Goal: Task Accomplishment & Management: Use online tool/utility

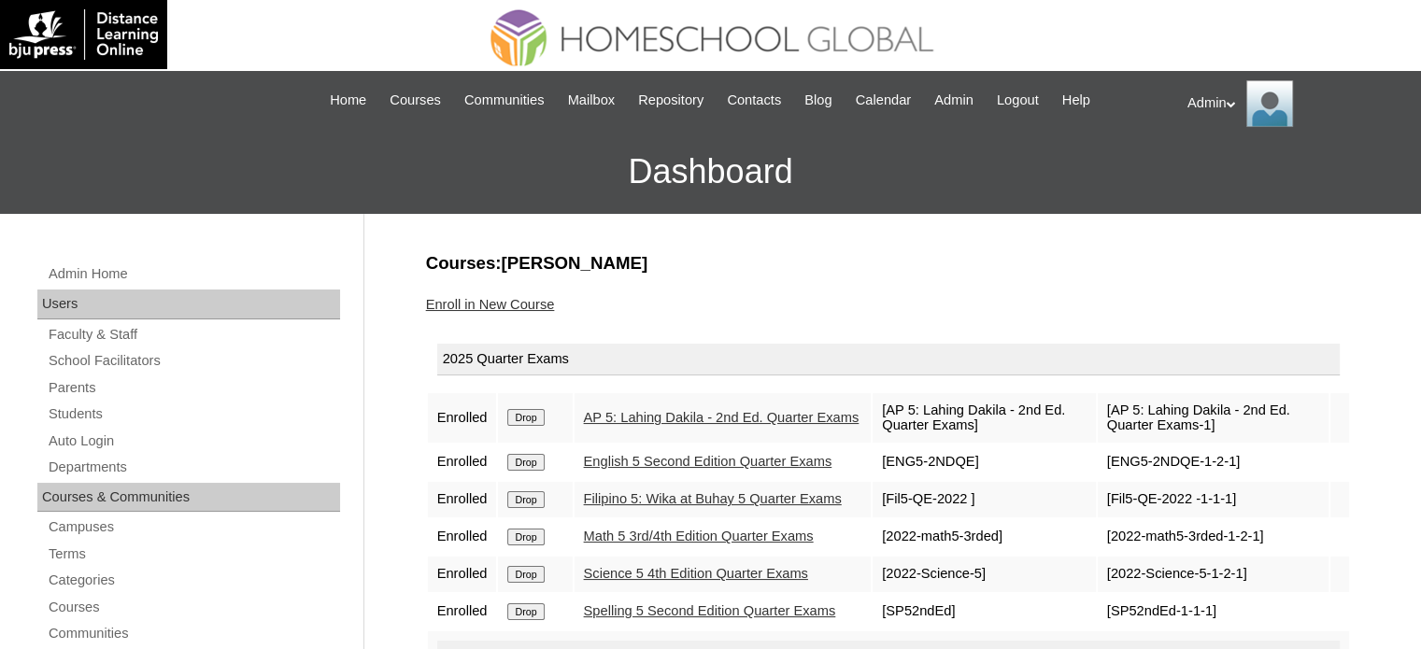
click at [776, 267] on h3 "Courses:[PERSON_NAME]" at bounding box center [888, 263] width 925 height 24
click at [1039, 305] on div "Enroll in New Course" at bounding box center [888, 305] width 925 height 20
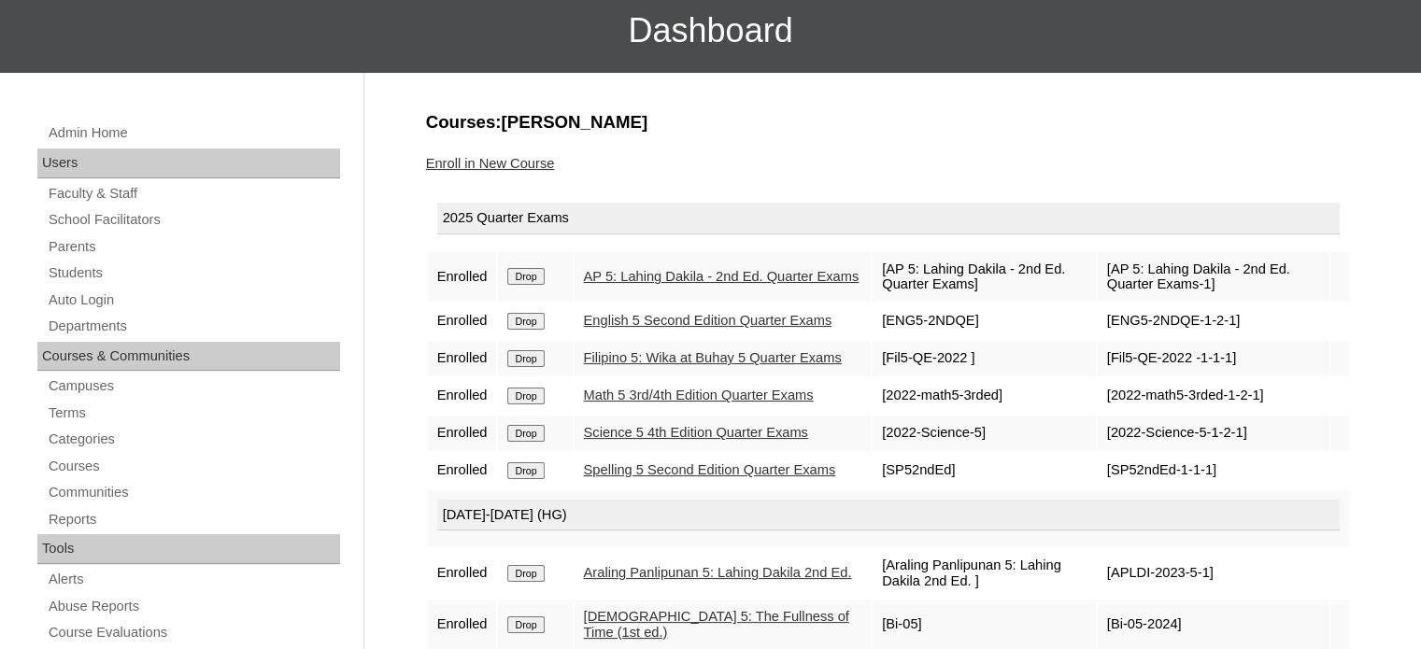
scroll to position [142, 0]
click at [67, 268] on link "Students" at bounding box center [193, 272] width 293 height 23
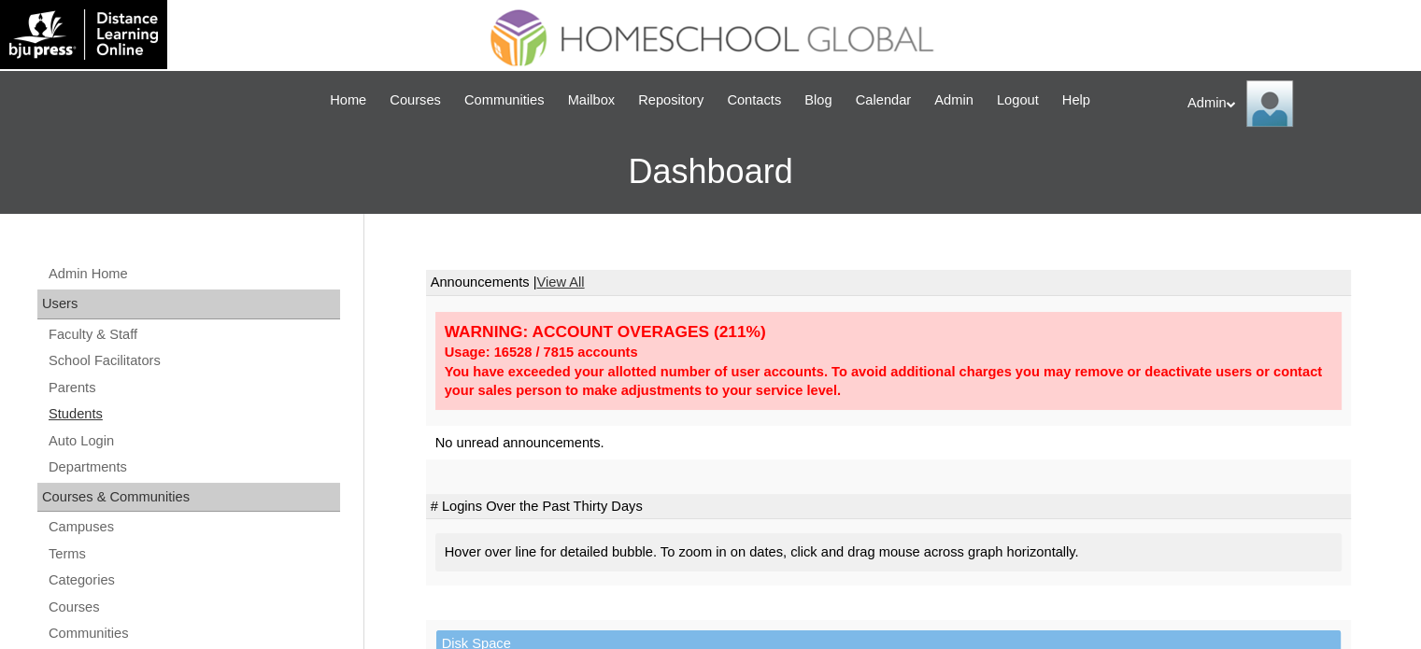
click at [73, 410] on link "Students" at bounding box center [193, 414] width 293 height 23
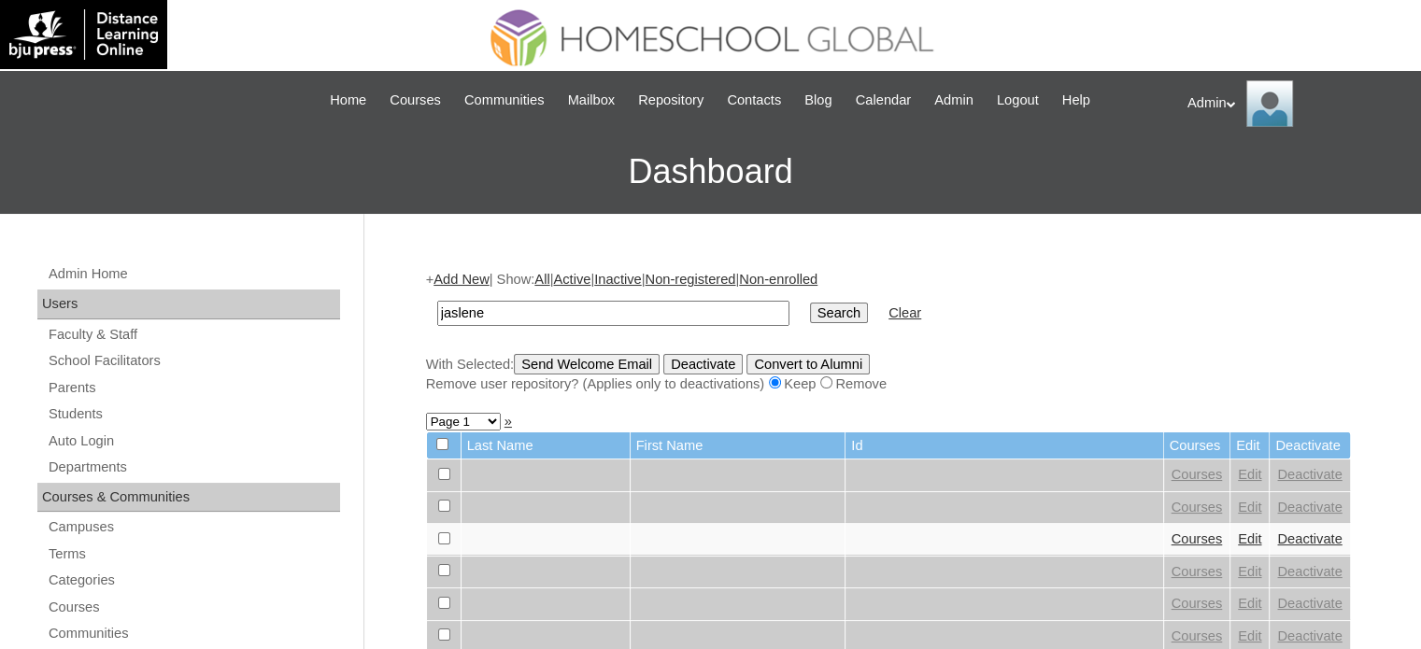
type input "jaslene leigh"
click at [810, 305] on input "Search" at bounding box center [839, 313] width 58 height 21
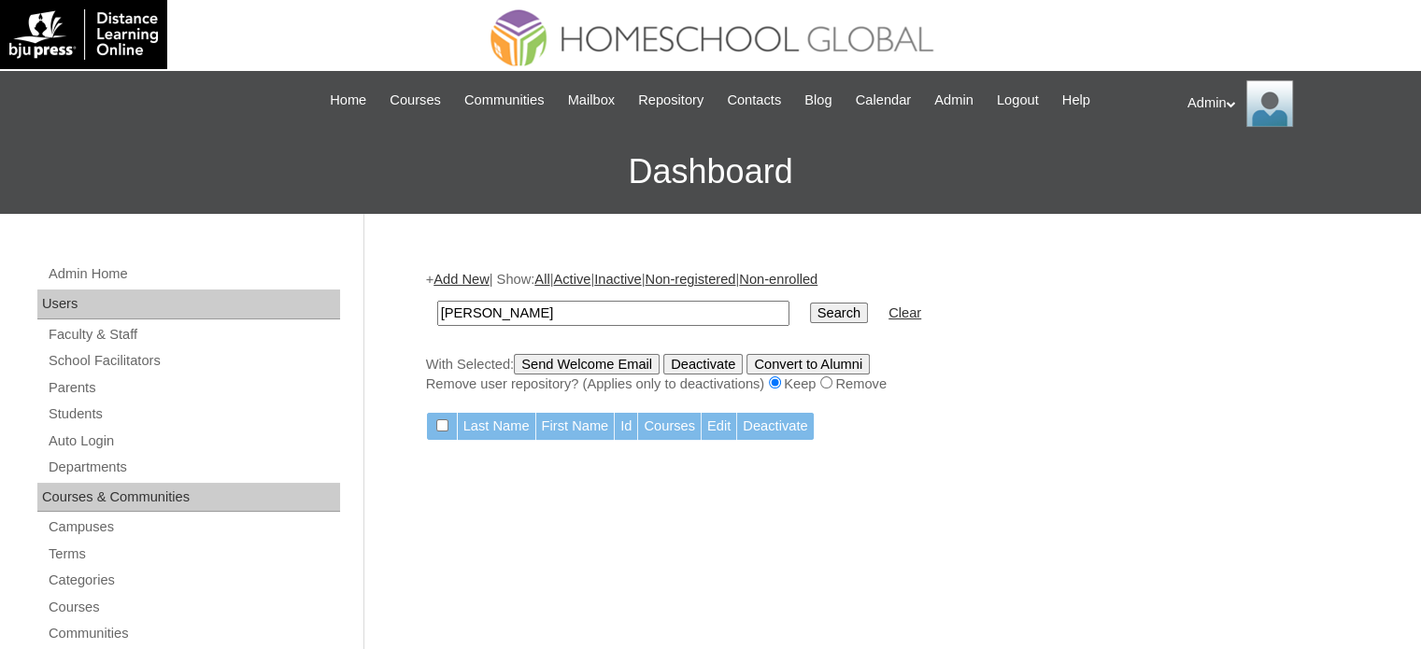
click at [810, 306] on input "Search" at bounding box center [839, 313] width 58 height 21
click at [623, 324] on td "[PERSON_NAME]" at bounding box center [613, 313] width 371 height 44
drag, startPoint x: 590, startPoint y: 299, endPoint x: 333, endPoint y: 309, distance: 258.0
type input "Leigh Jaslene"
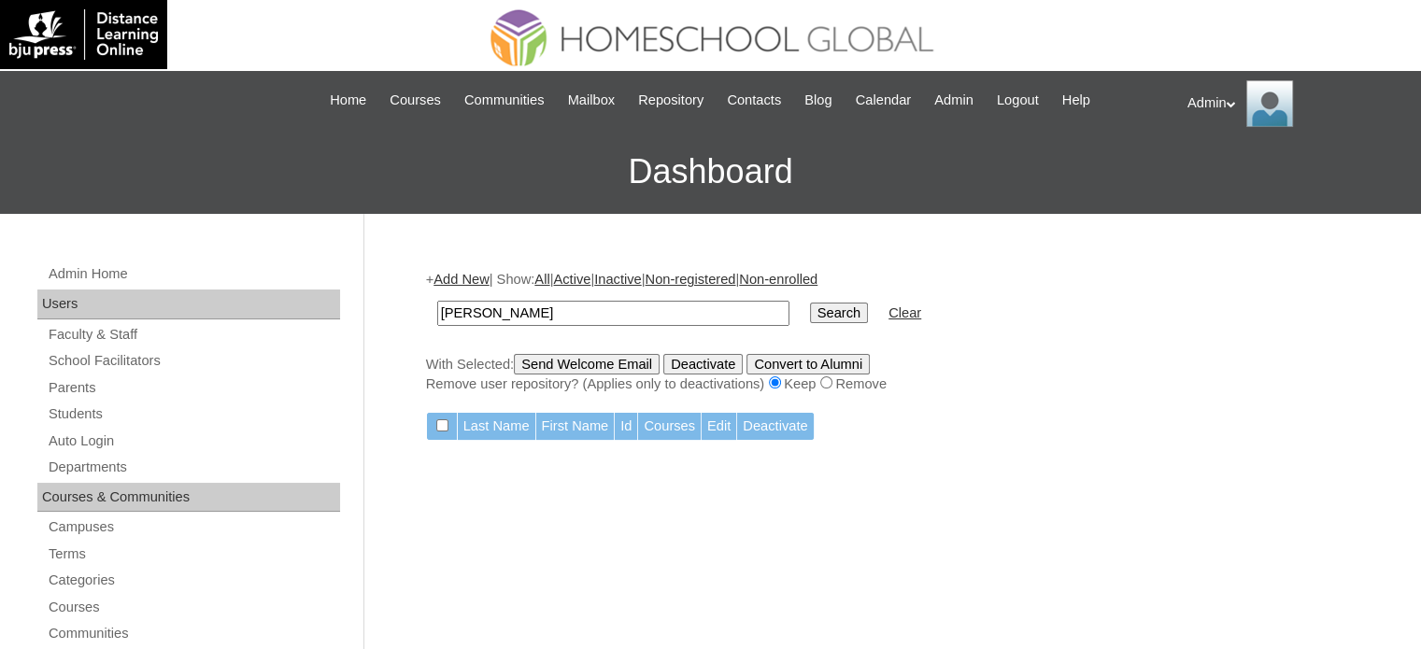
click at [810, 311] on input "Search" at bounding box center [839, 313] width 58 height 21
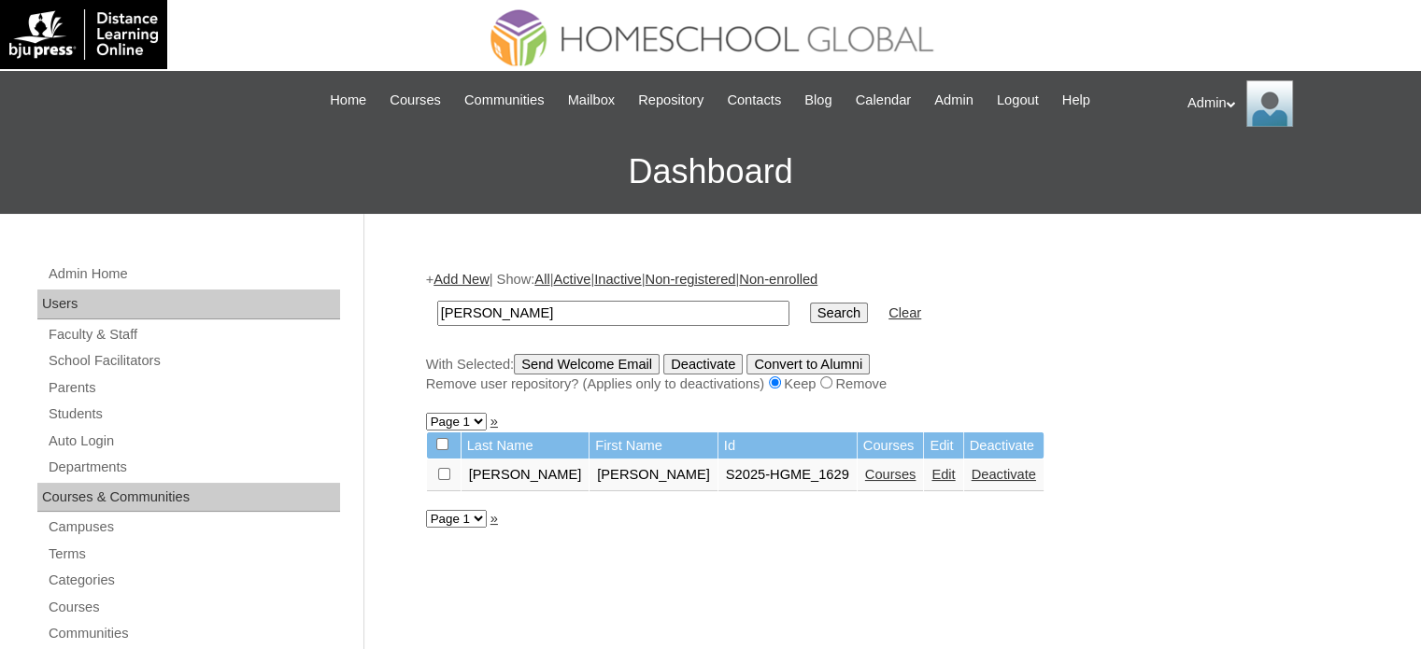
click at [865, 477] on link "Courses" at bounding box center [890, 474] width 51 height 15
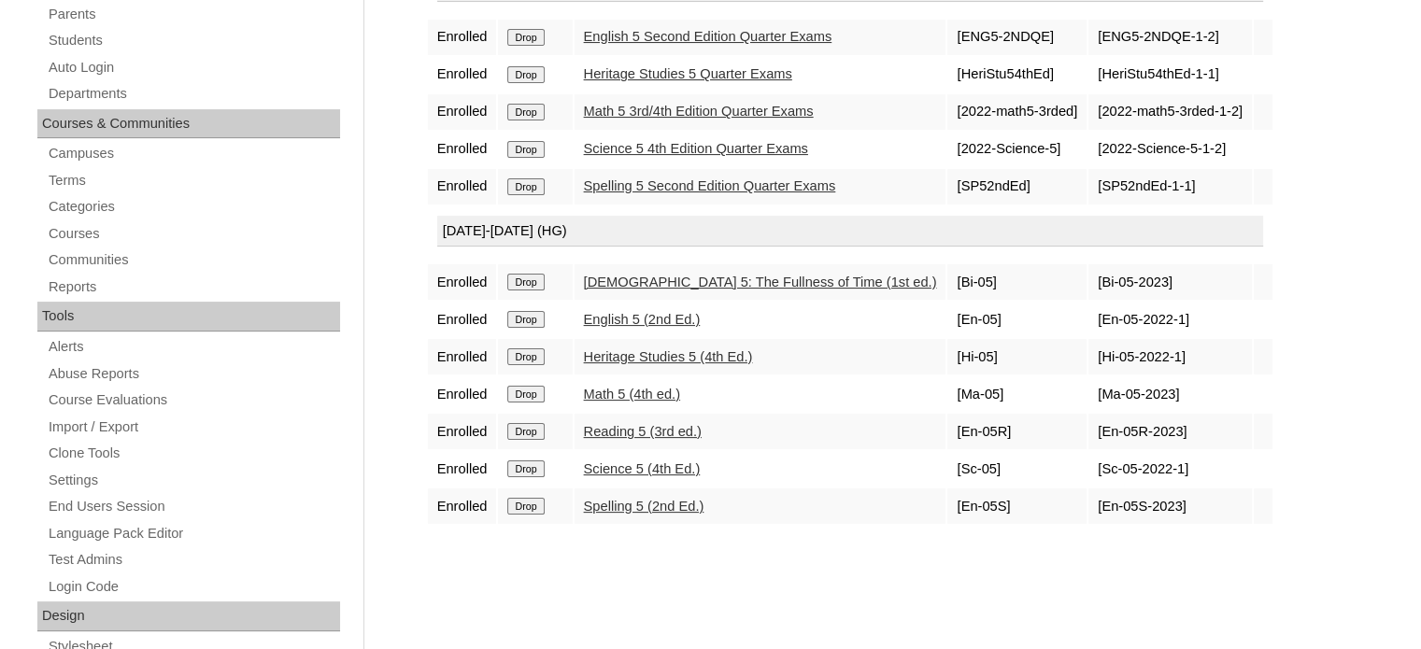
scroll to position [374, 0]
click at [643, 387] on link "Math 5 (4th ed.)" at bounding box center [632, 394] width 96 height 15
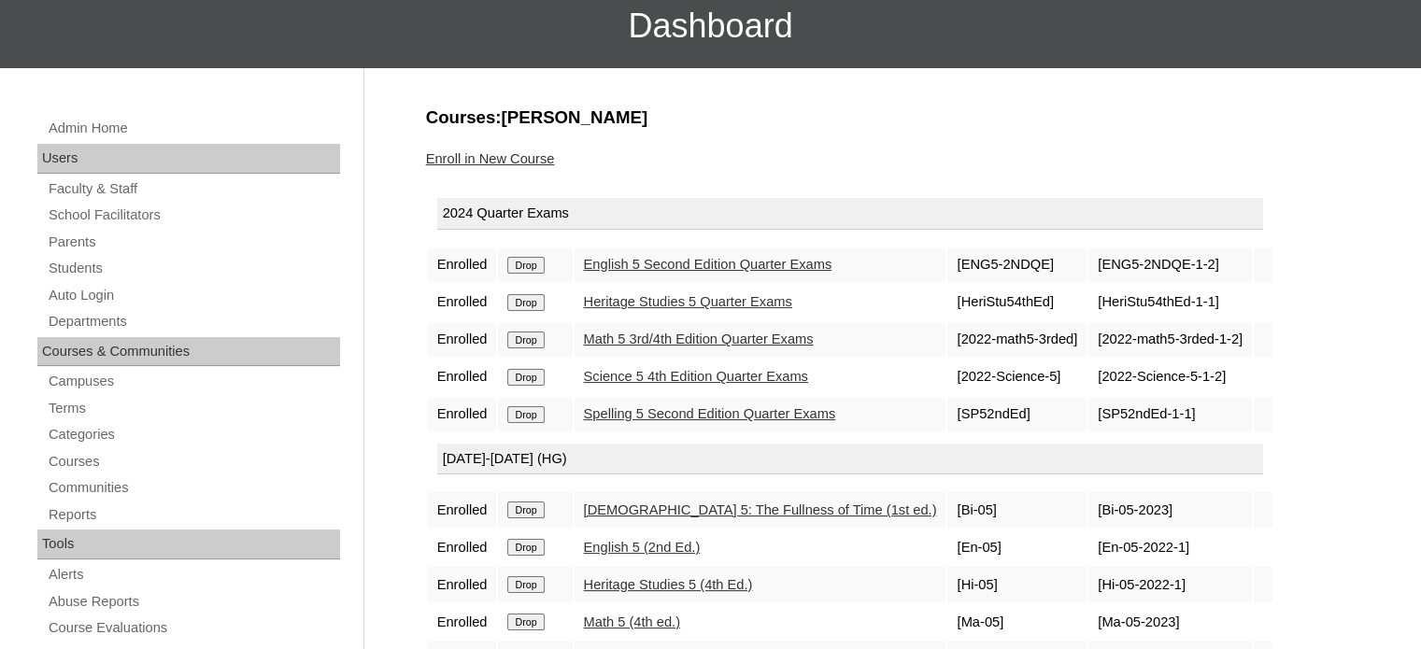
scroll to position [138, 0]
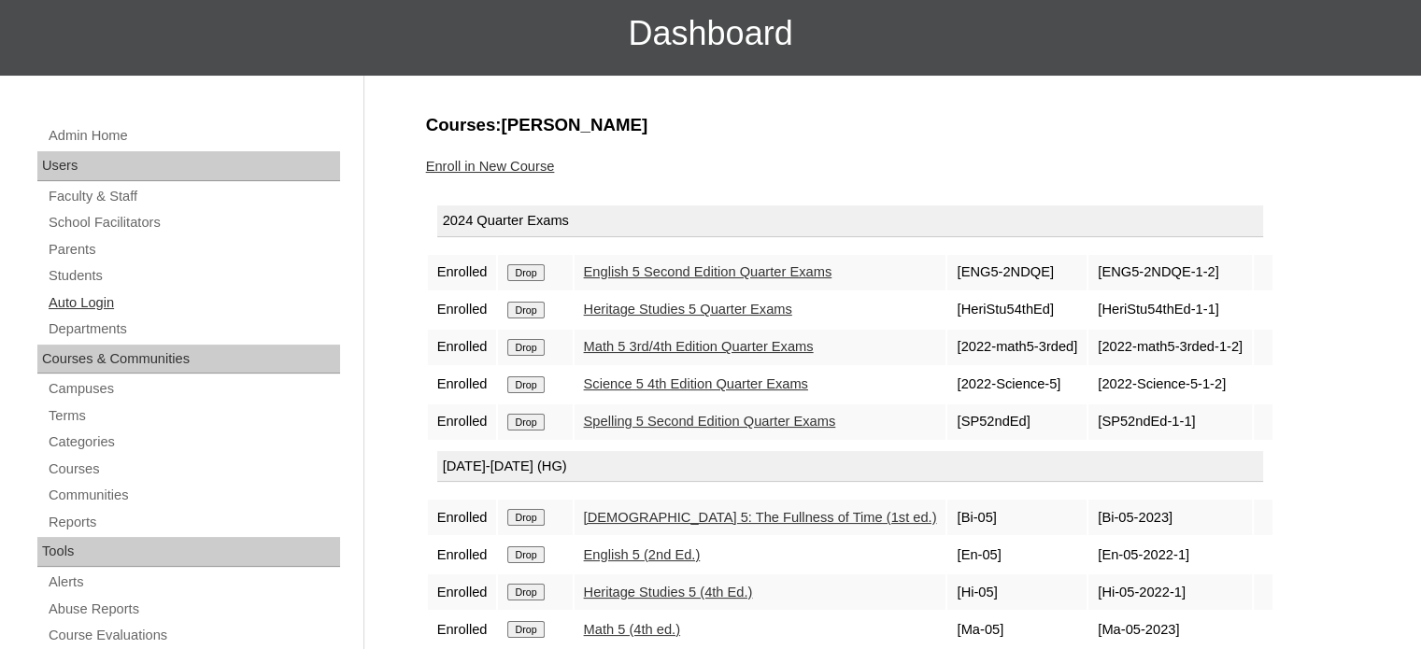
click at [104, 296] on link "Auto Login" at bounding box center [193, 302] width 293 height 23
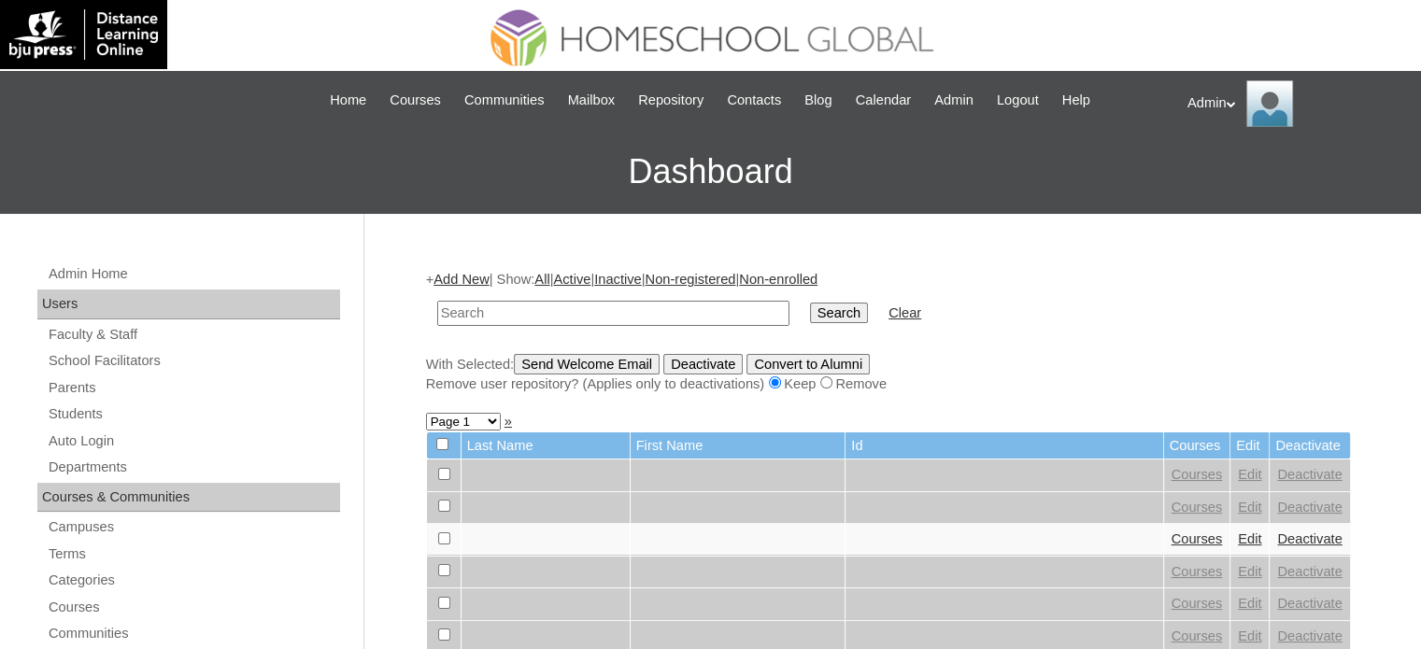
click at [553, 310] on input "text" at bounding box center [613, 313] width 352 height 25
type input "c"
type input "Clares"
click at [810, 317] on input "Search" at bounding box center [839, 313] width 58 height 21
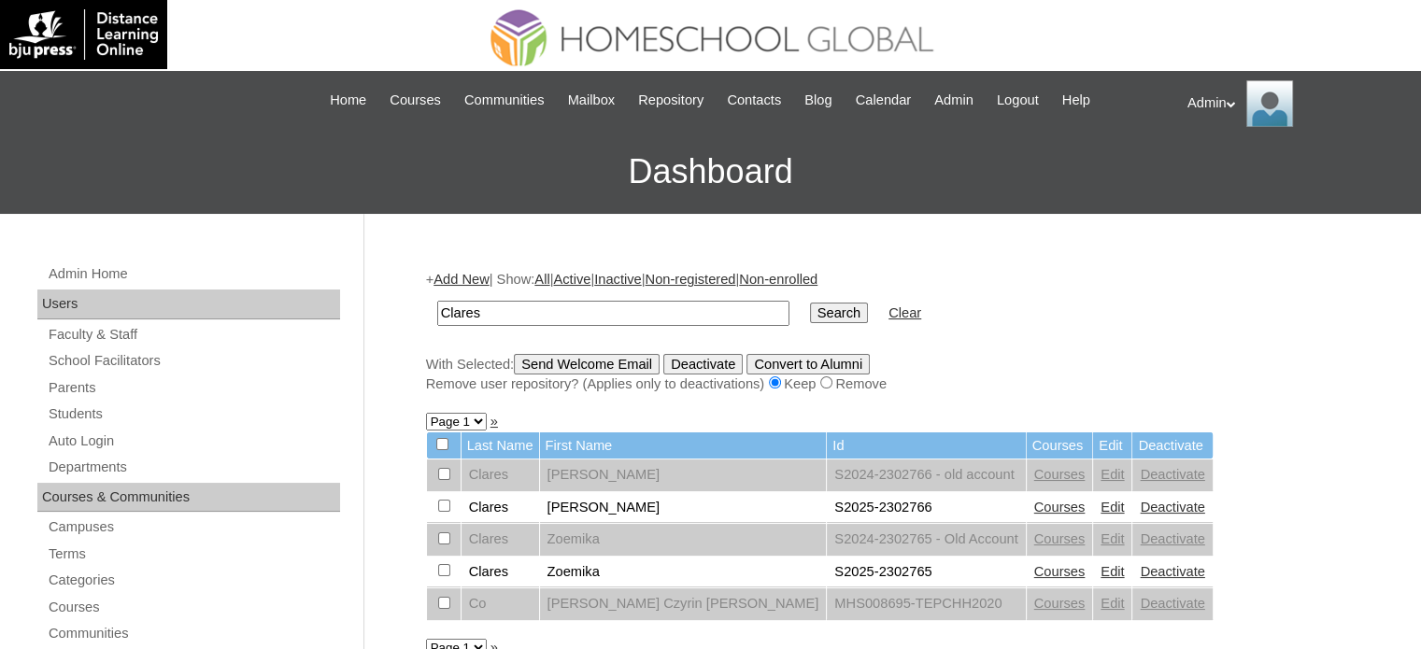
click at [1034, 575] on link "Courses" at bounding box center [1059, 571] width 51 height 15
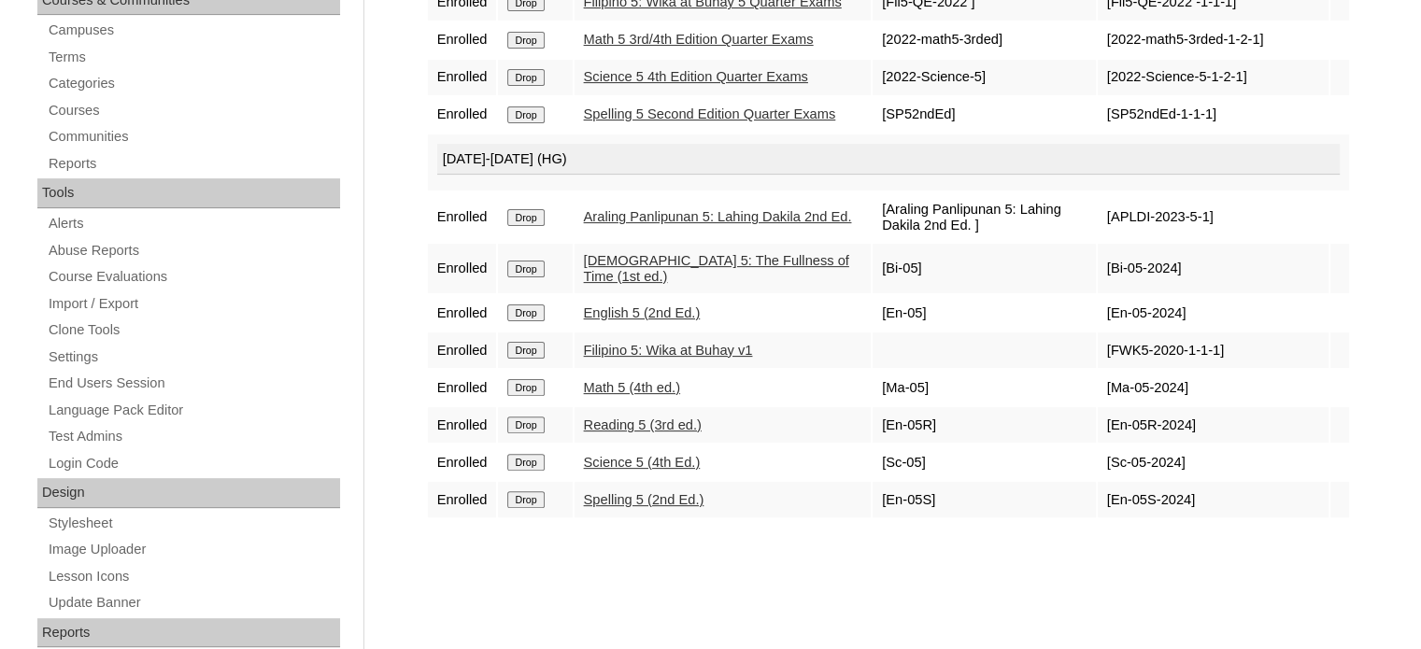
scroll to position [501, 0]
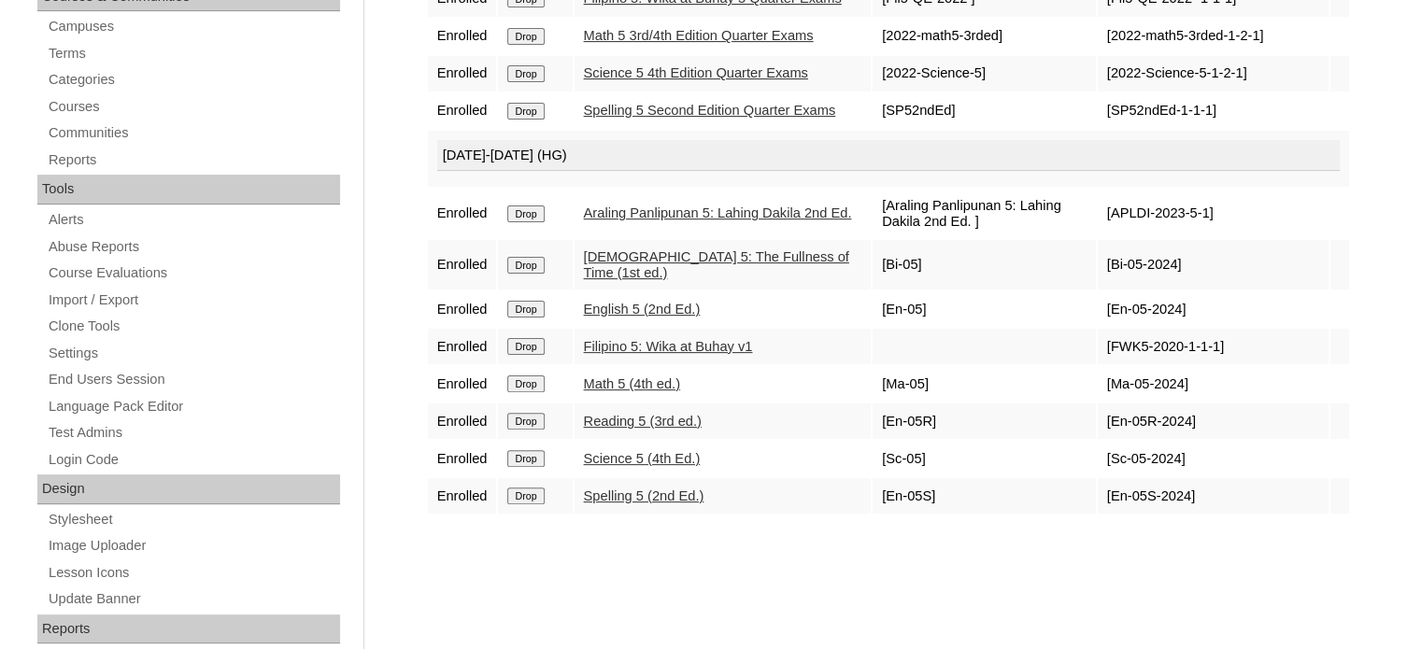
click at [642, 391] on link "Math 5 (4th ed.)" at bounding box center [632, 383] width 96 height 15
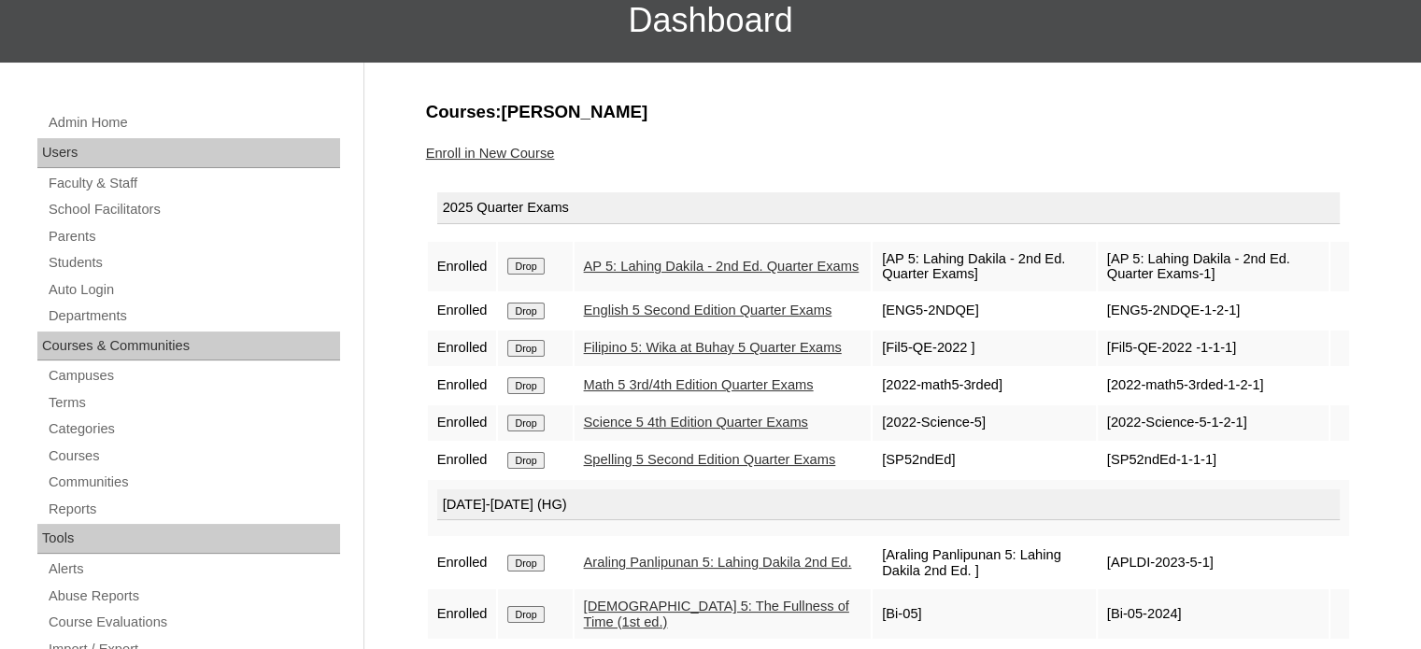
scroll to position [149, 0]
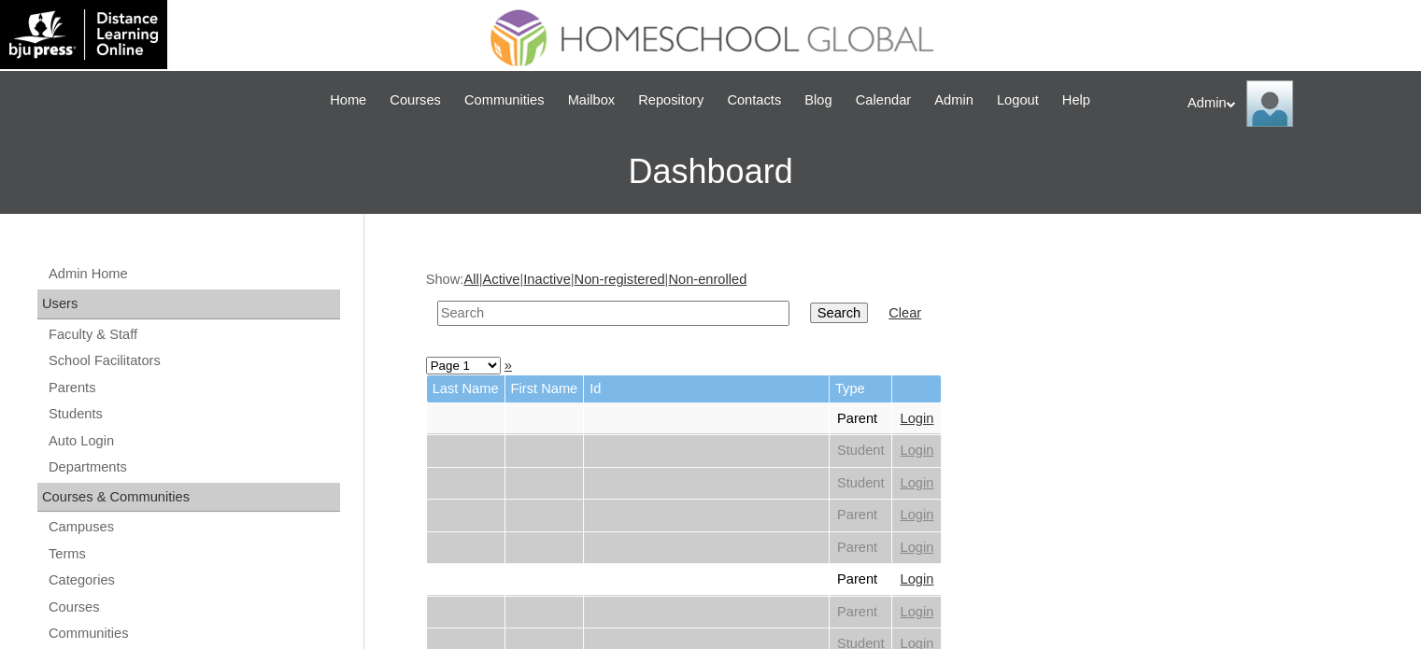
click at [561, 317] on input "text" at bounding box center [613, 313] width 352 height 25
type input "Clares"
click at [810, 308] on input "Search" at bounding box center [839, 313] width 58 height 21
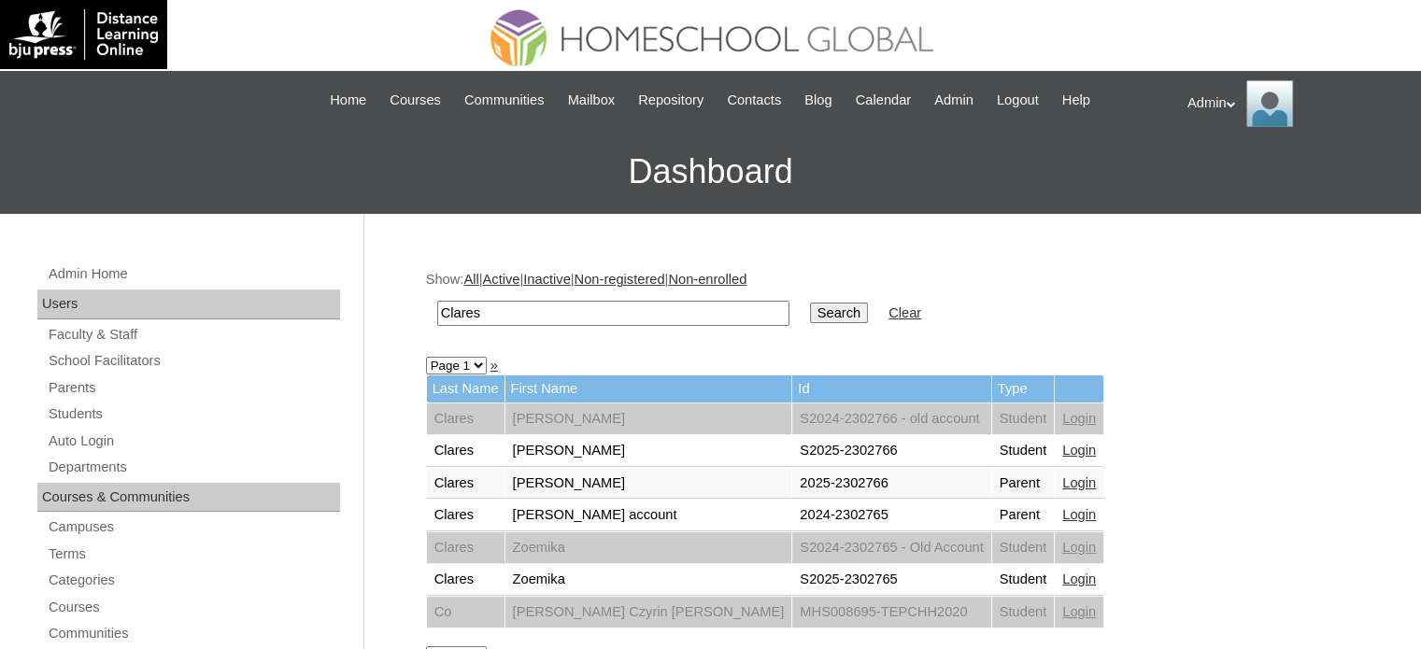
click at [1062, 576] on link "Login" at bounding box center [1079, 579] width 34 height 15
